Goal: Task Accomplishment & Management: Manage account settings

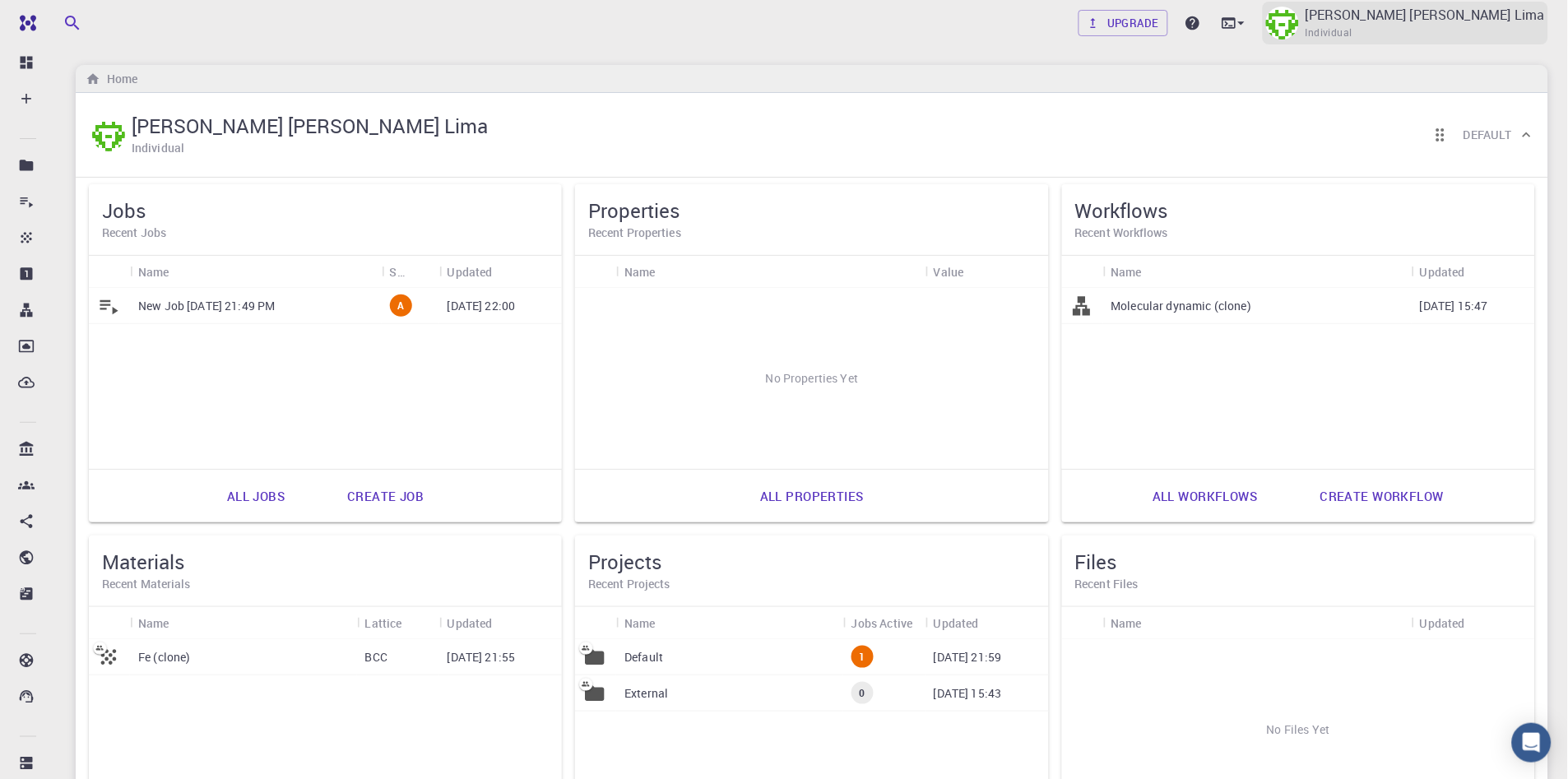
click at [1348, 26] on span "Individual" at bounding box center [1329, 33] width 47 height 17
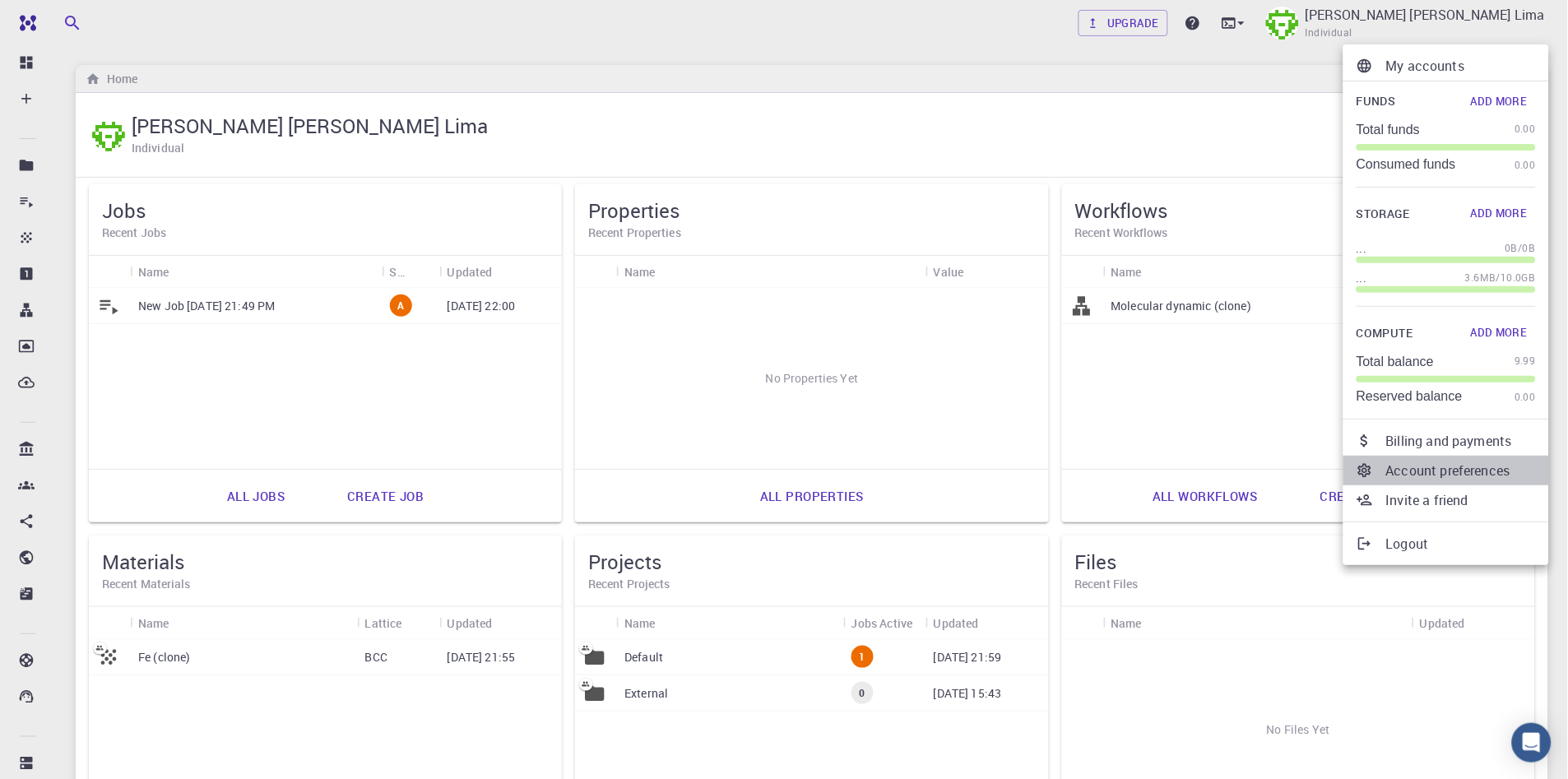
click at [1411, 470] on p "Account preferences" at bounding box center [1460, 470] width 150 height 19
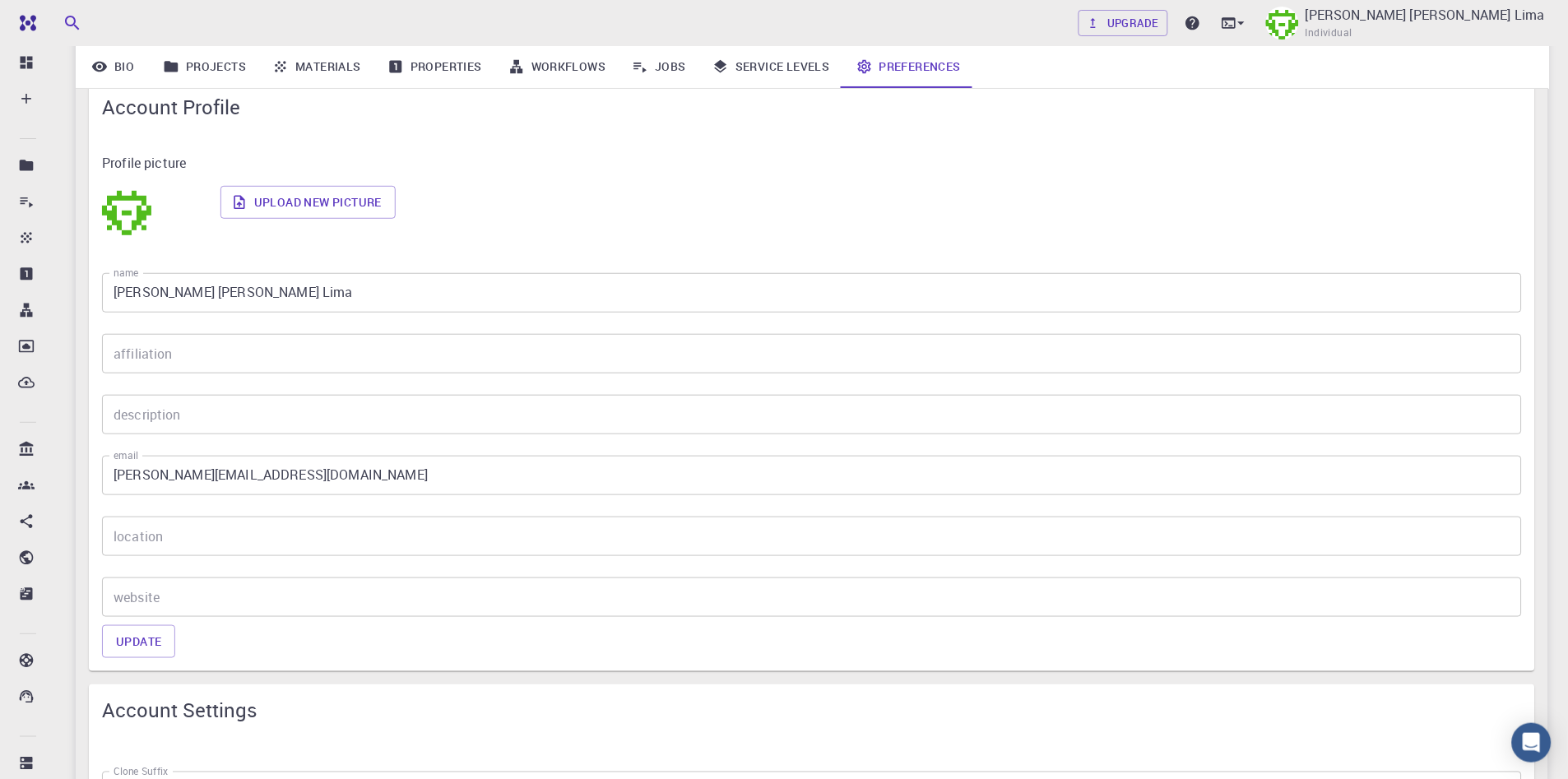
scroll to position [182, 0]
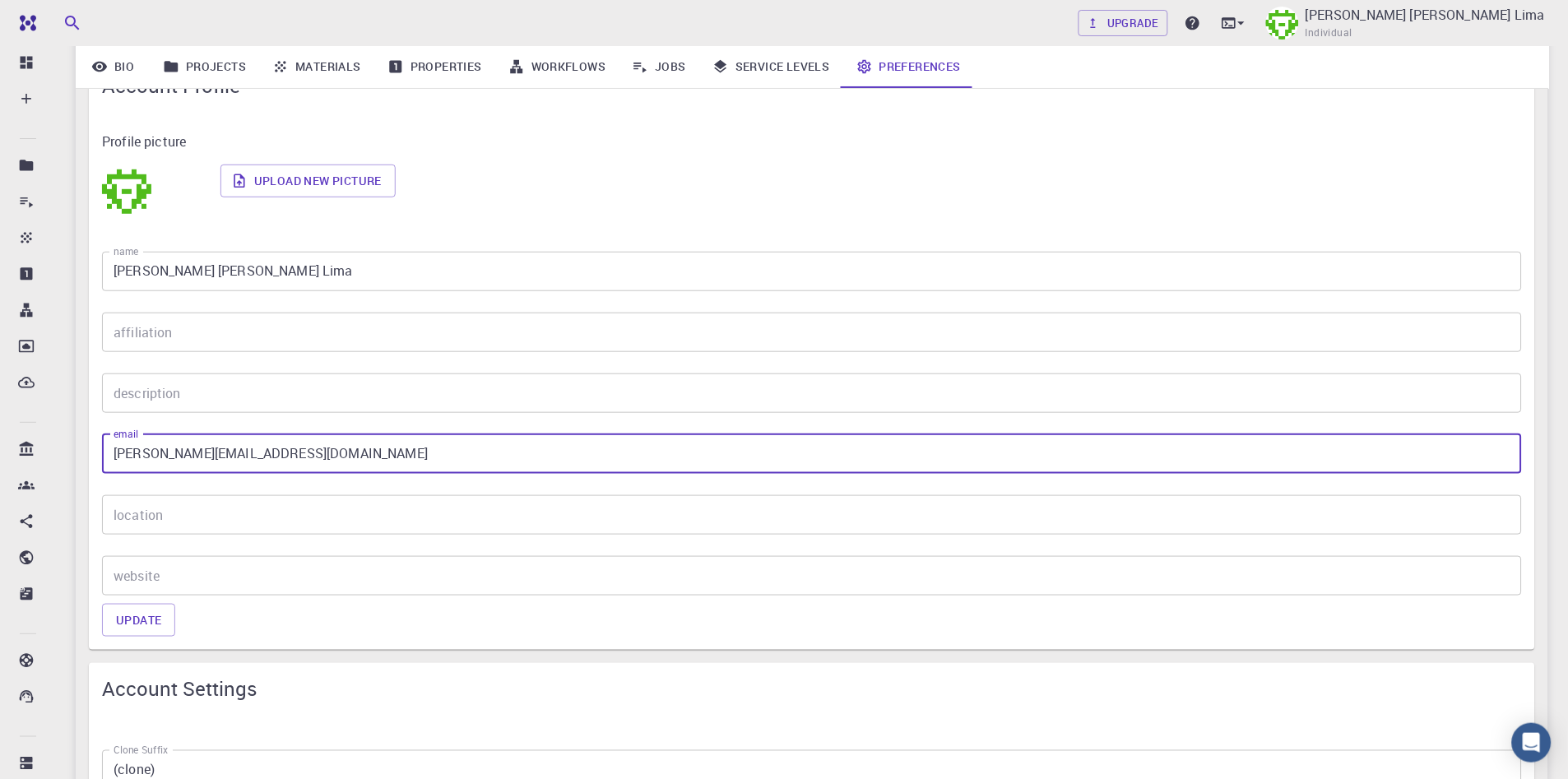
drag, startPoint x: 397, startPoint y: 470, endPoint x: 92, endPoint y: 442, distance: 306.3
click at [92, 442] on div "email [PERSON_NAME][EMAIL_ADDRESS][DOMAIN_NAME] email" at bounding box center [805, 447] width 1433 height 52
click at [383, 464] on input "[PERSON_NAME][EMAIL_ADDRESS][DOMAIN_NAME]" at bounding box center [812, 453] width 1420 height 40
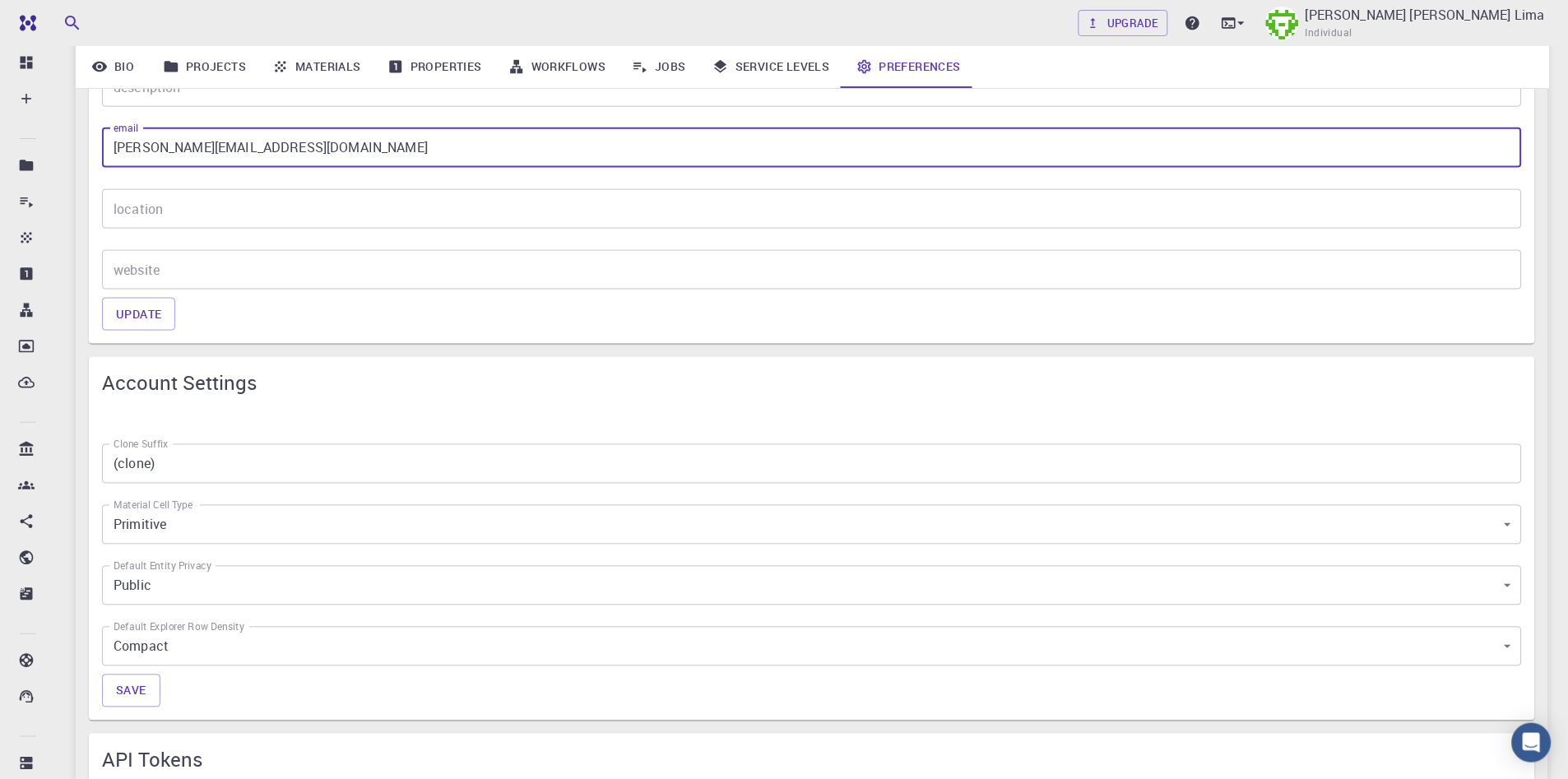
scroll to position [456, 0]
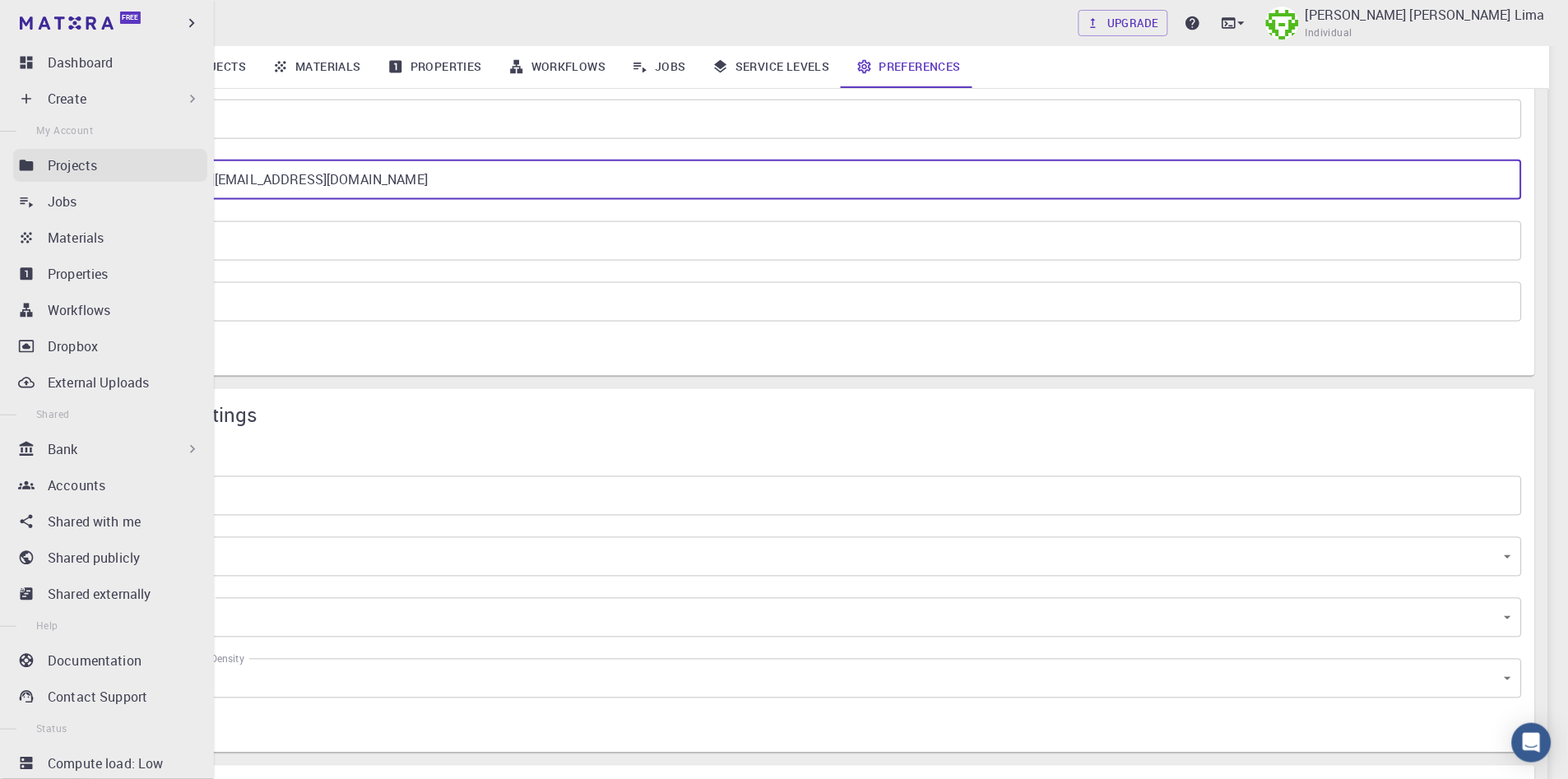
drag, startPoint x: 353, startPoint y: 190, endPoint x: 33, endPoint y: 150, distance: 322.5
click at [32, 148] on div "Free Dashboard Create New Job New Material Create Material Upload File Import f…" at bounding box center [784, 544] width 1568 height 2001
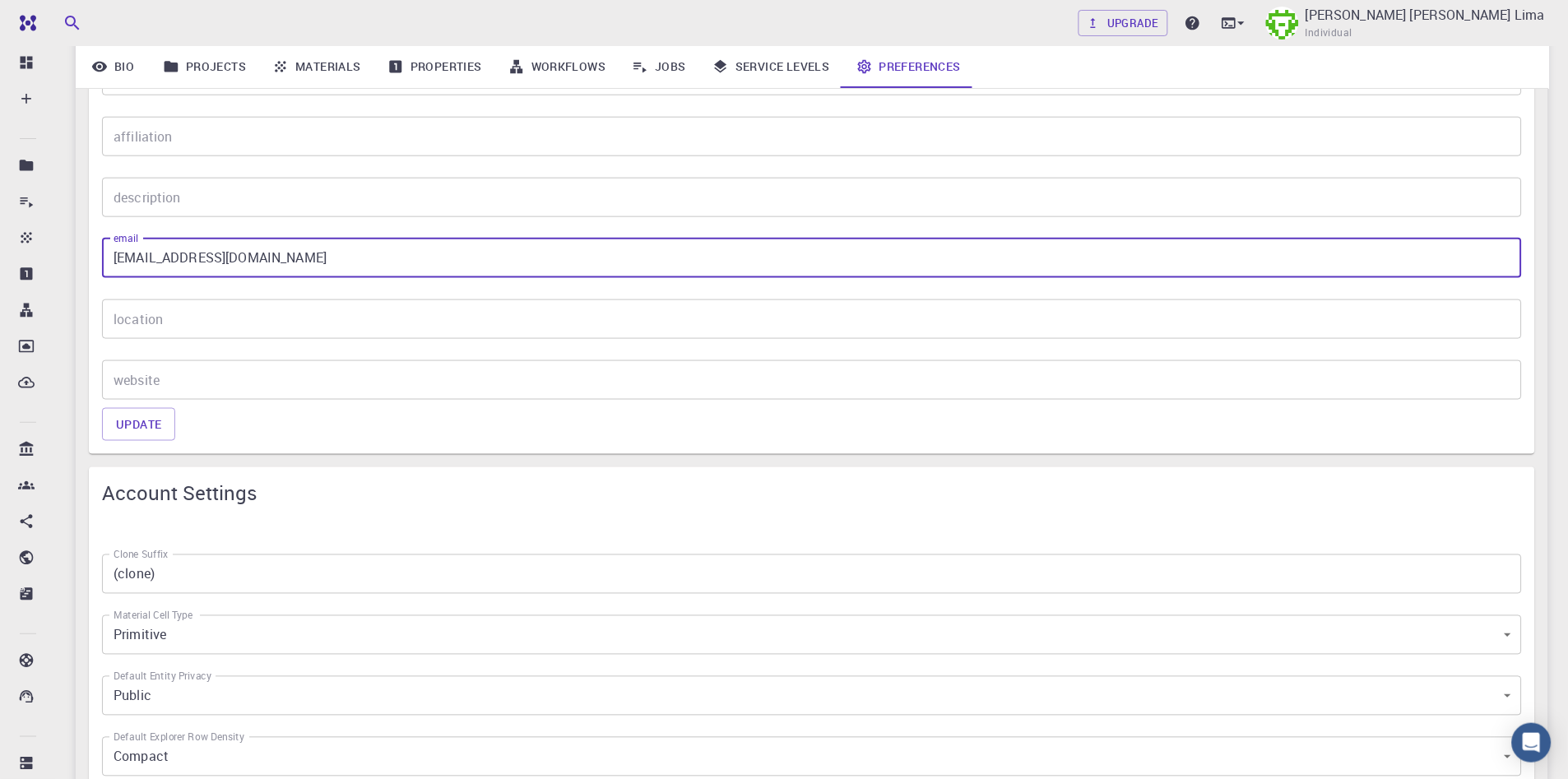
scroll to position [365, 0]
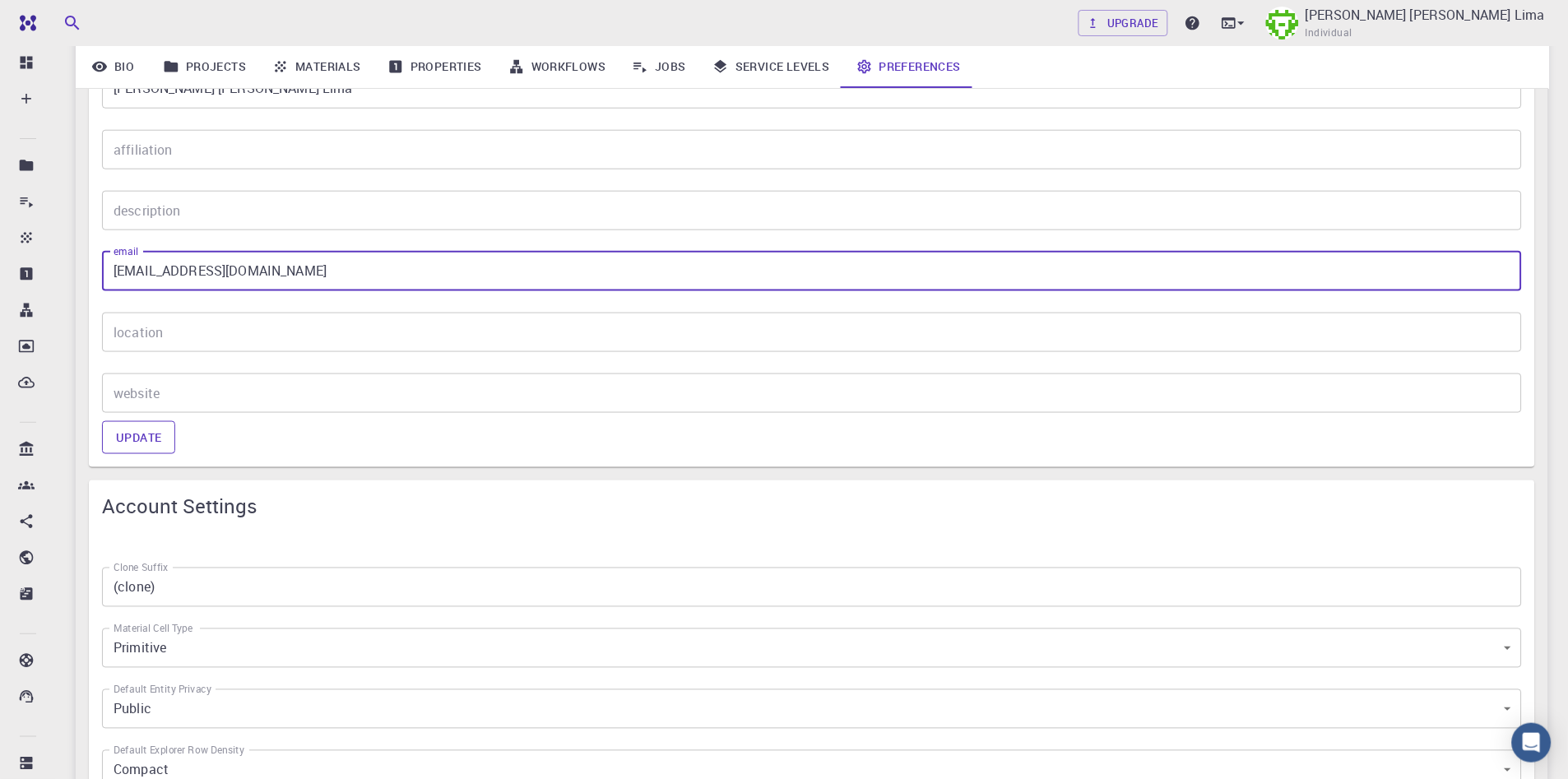
type input "[EMAIL_ADDRESS][DOMAIN_NAME]"
click at [133, 434] on button "Update" at bounding box center [139, 438] width 74 height 33
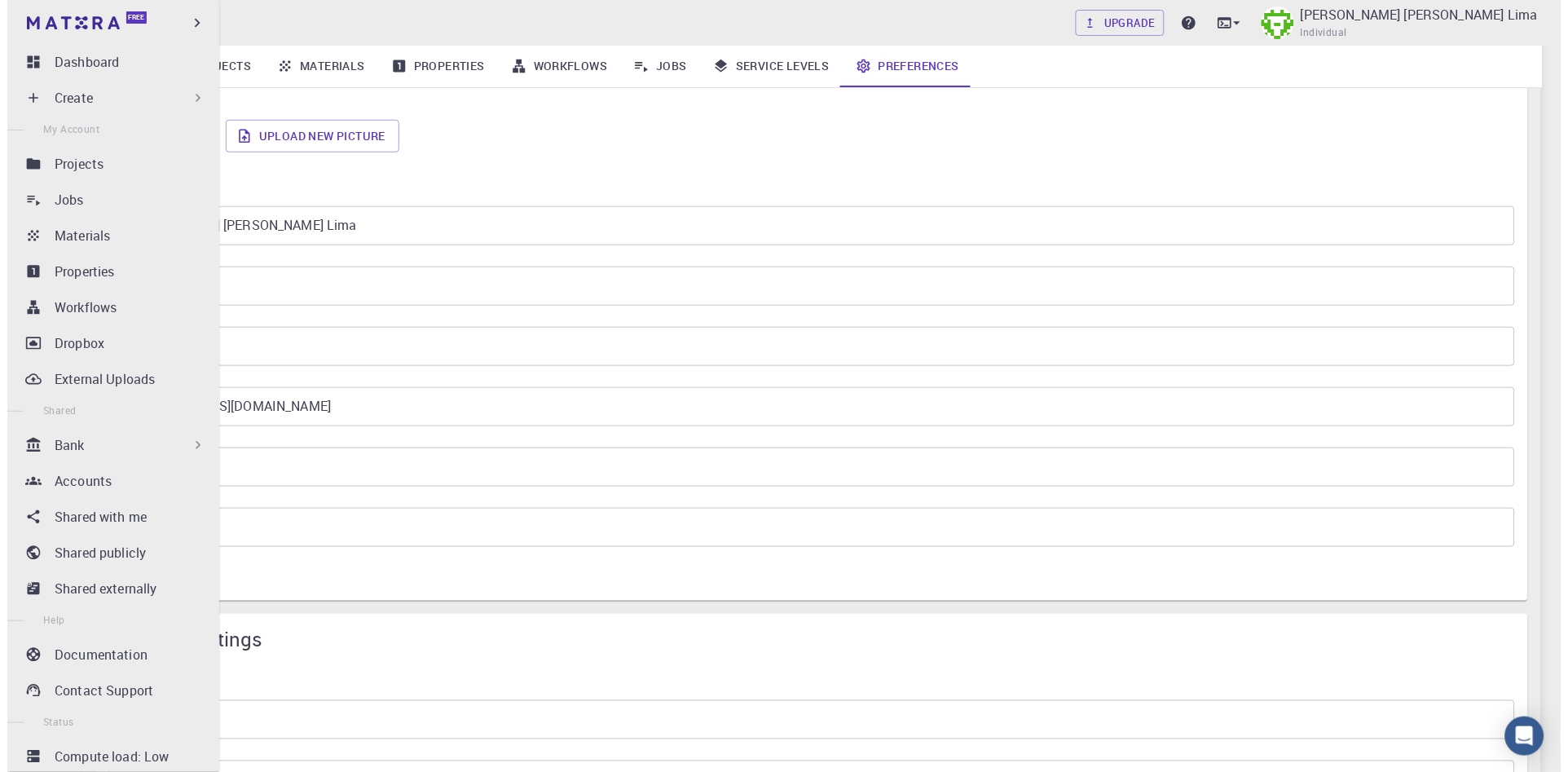
scroll to position [0, 0]
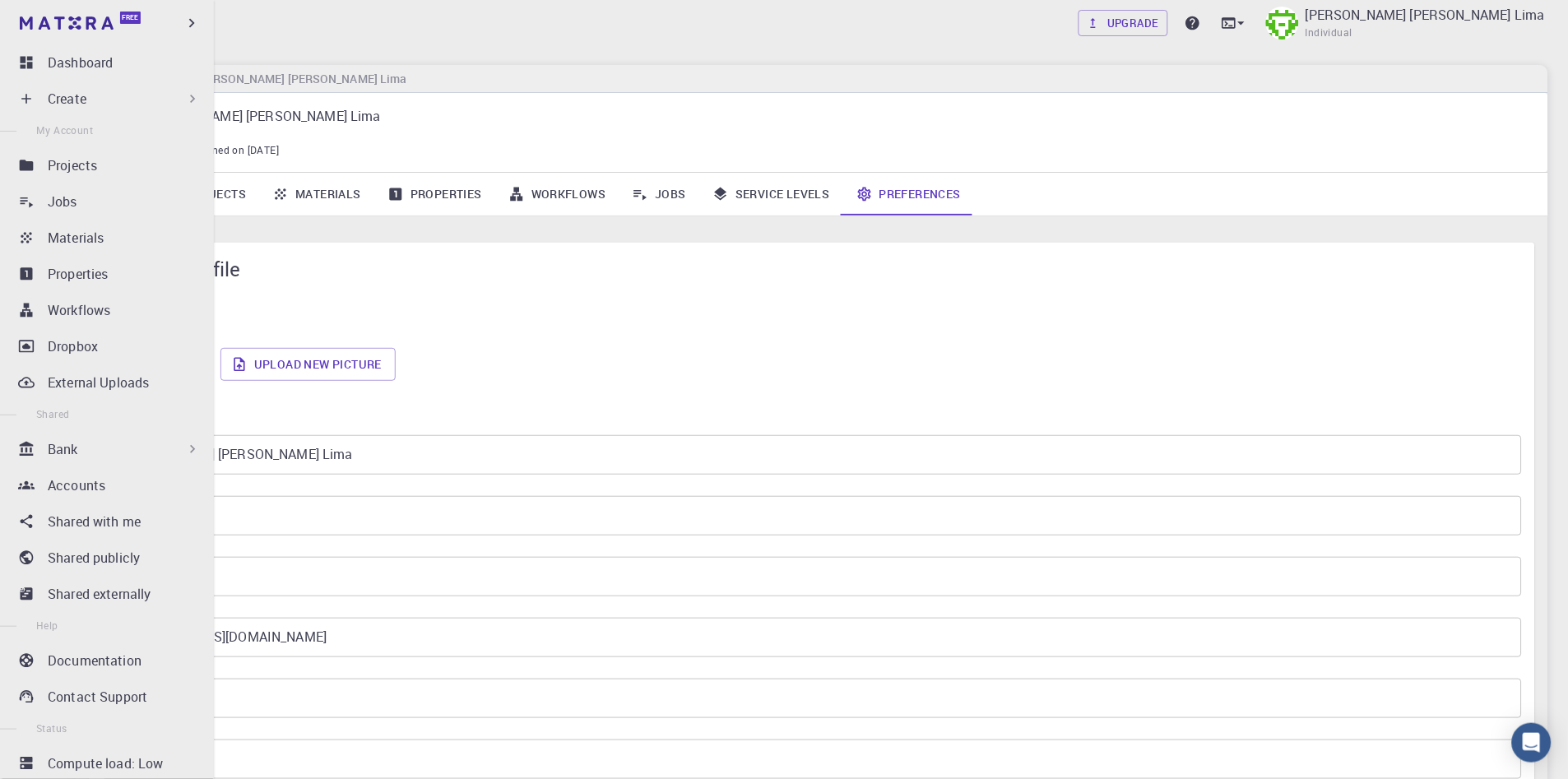
drag, startPoint x: 88, startPoint y: 65, endPoint x: 241, endPoint y: 59, distance: 153.1
click at [88, 65] on p "Dashboard" at bounding box center [80, 62] width 65 height 19
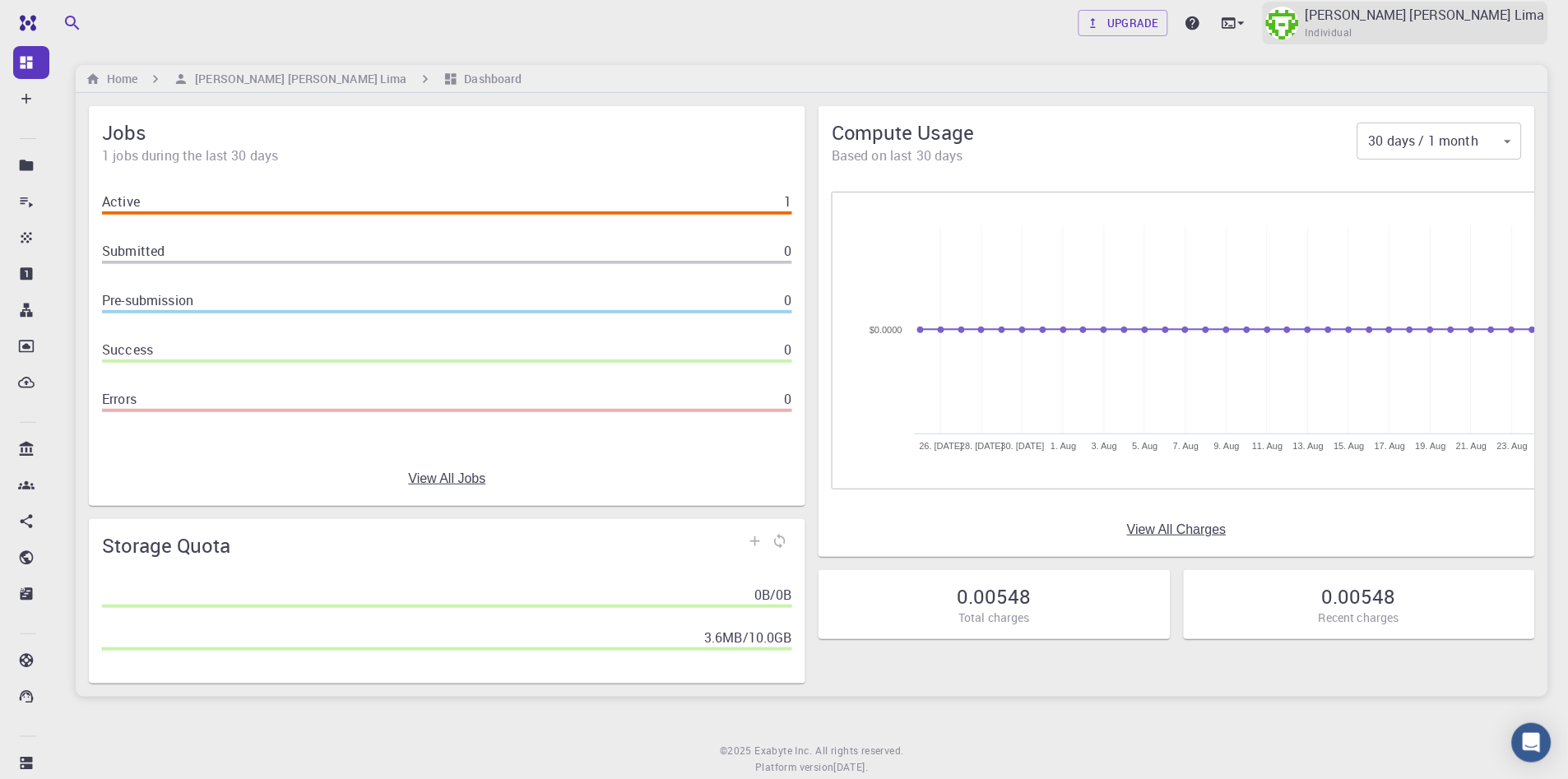
click at [1423, 6] on p "[PERSON_NAME] [PERSON_NAME] Lima" at bounding box center [1425, 14] width 239 height 19
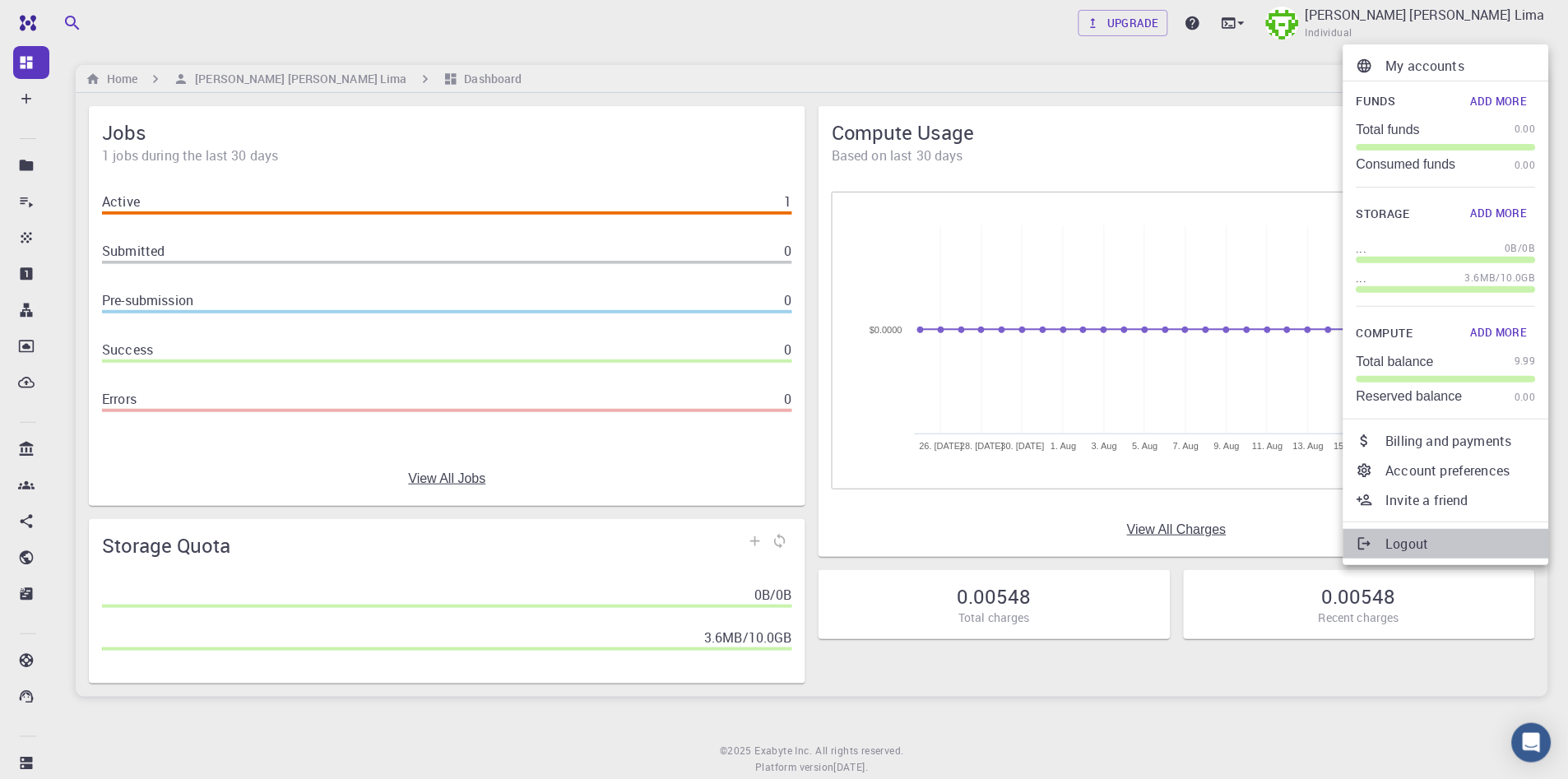
click at [1435, 546] on p "Logout" at bounding box center [1460, 543] width 150 height 19
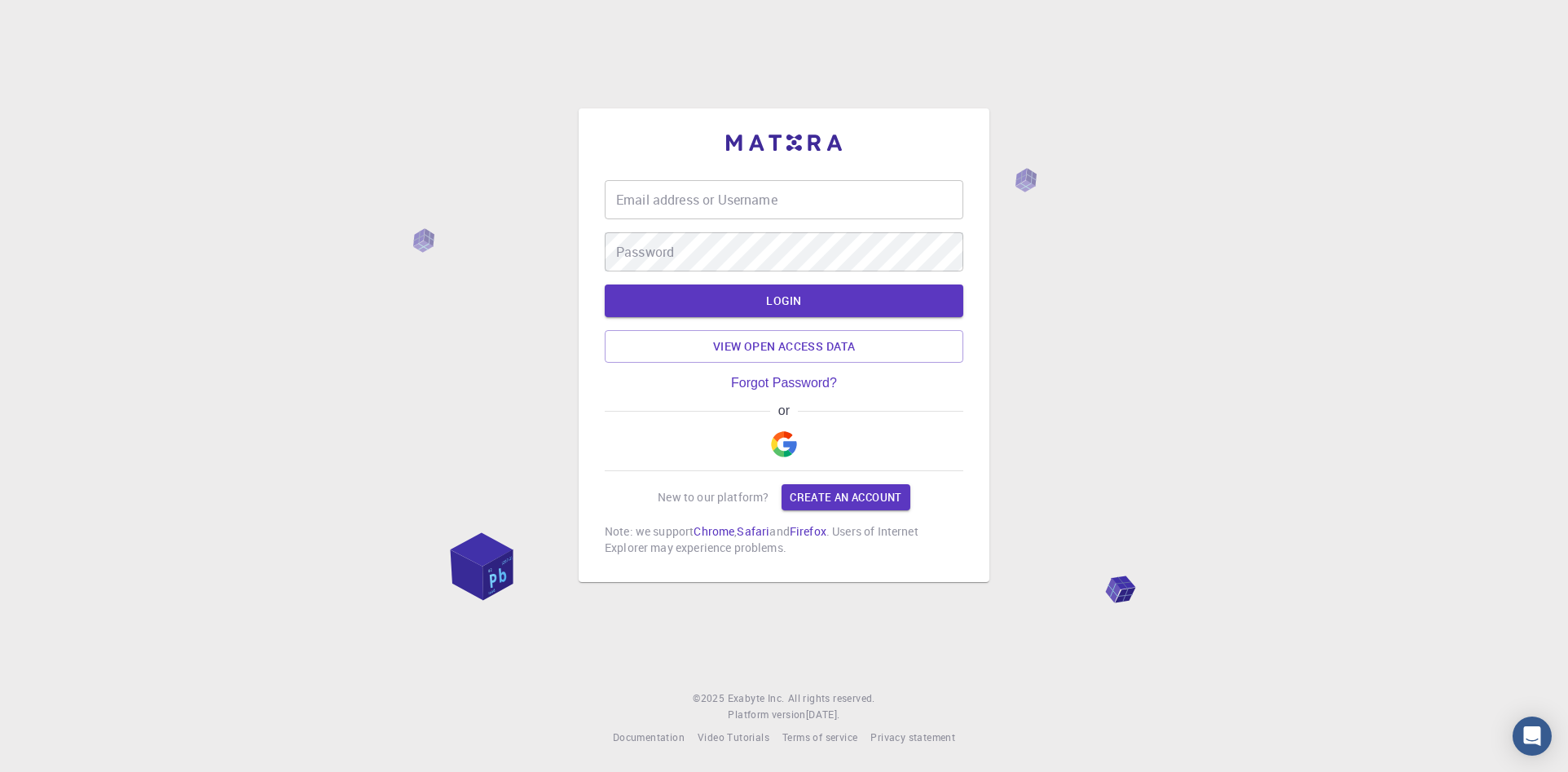
type input "deaqmat"
